Goal: Entertainment & Leisure: Consume media (video, audio)

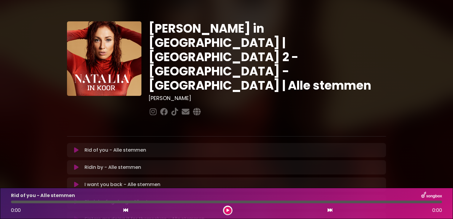
click at [77, 147] on icon at bounding box center [76, 150] width 4 height 6
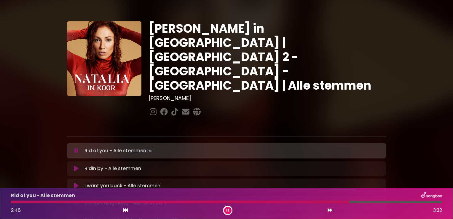
click at [295, 201] on div at bounding box center [180, 201] width 338 height 3
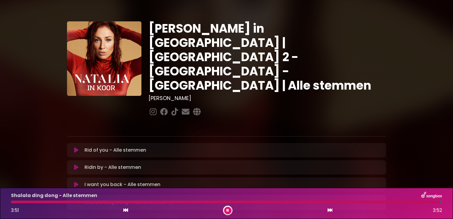
scroll to position [59, 0]
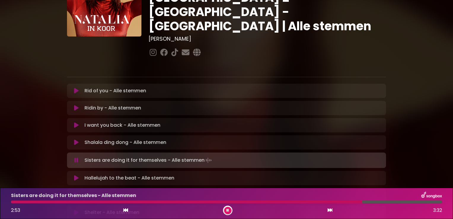
click at [327, 202] on div at bounding box center [186, 201] width 351 height 3
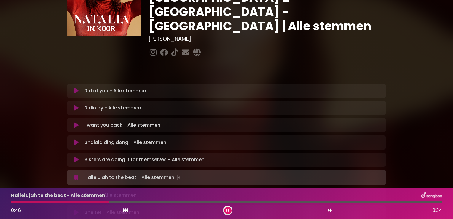
click at [126, 210] on icon at bounding box center [125, 209] width 5 height 5
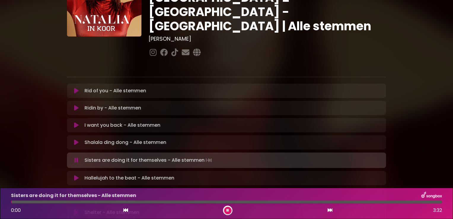
click at [331, 208] on icon at bounding box center [330, 209] width 5 height 5
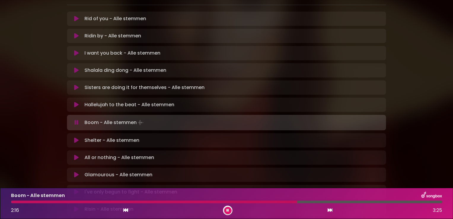
scroll to position [148, 0]
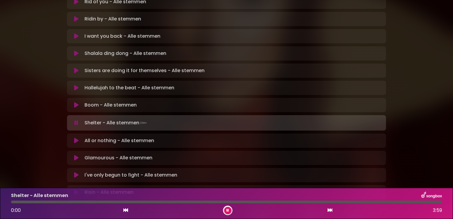
click at [227, 211] on icon at bounding box center [227, 210] width 2 height 4
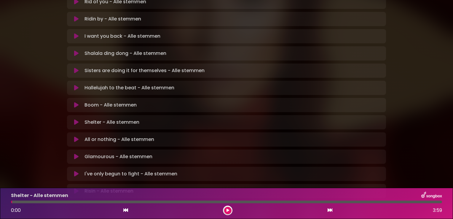
scroll to position [174, 0]
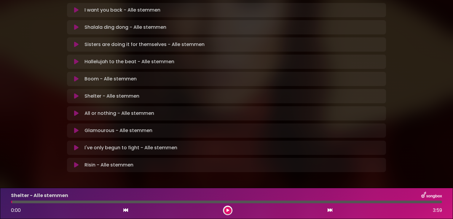
click at [226, 209] on icon at bounding box center [227, 210] width 3 height 4
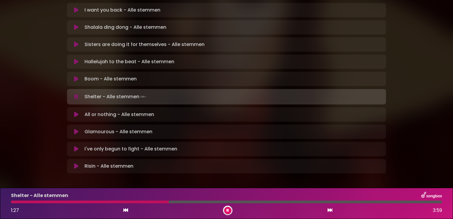
click at [169, 202] on div at bounding box center [226, 201] width 431 height 3
click at [169, 202] on div at bounding box center [96, 201] width 171 height 3
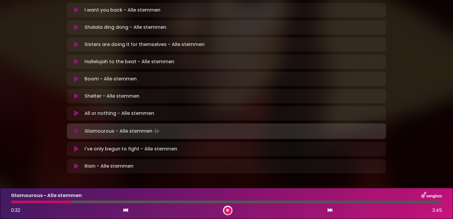
click at [51, 202] on div at bounding box center [41, 201] width 61 height 3
click at [51, 202] on div at bounding box center [39, 201] width 57 height 3
click at [51, 202] on div at bounding box center [40, 201] width 58 height 3
click at [55, 201] on div at bounding box center [39, 201] width 57 height 3
click at [55, 201] on div at bounding box center [39, 201] width 56 height 3
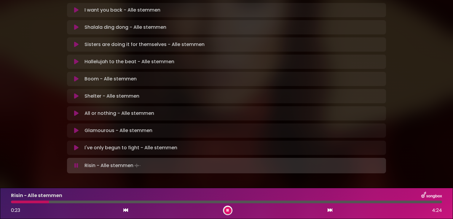
click at [12, 202] on div at bounding box center [30, 201] width 38 height 3
